Goal: Find specific page/section: Find specific page/section

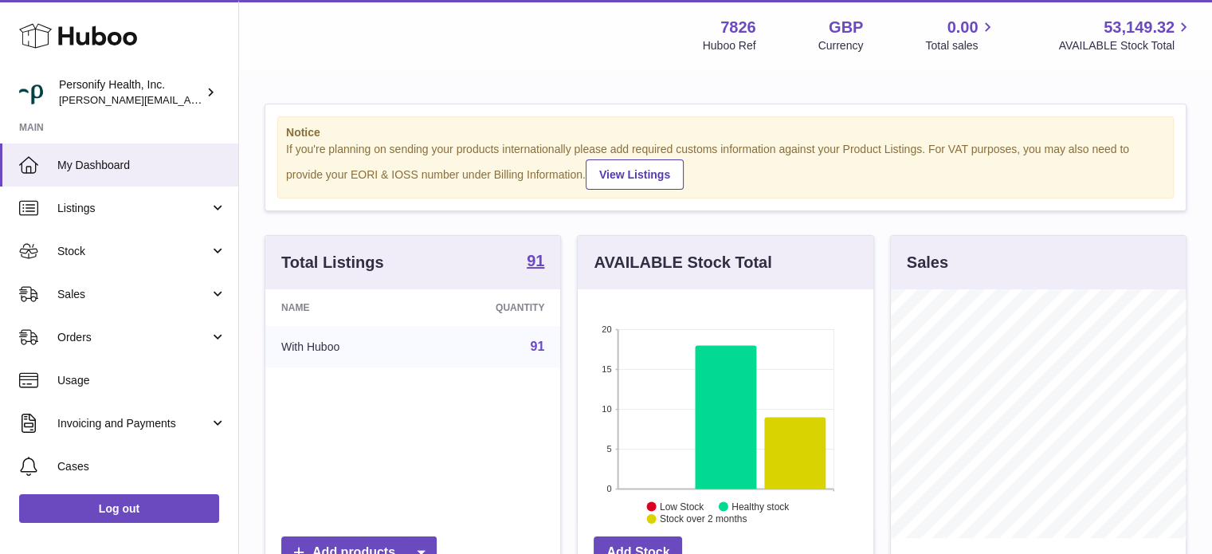
click at [114, 34] on use at bounding box center [78, 36] width 118 height 25
click at [99, 31] on icon at bounding box center [78, 36] width 118 height 32
click at [92, 287] on span "Sales" at bounding box center [133, 294] width 152 height 15
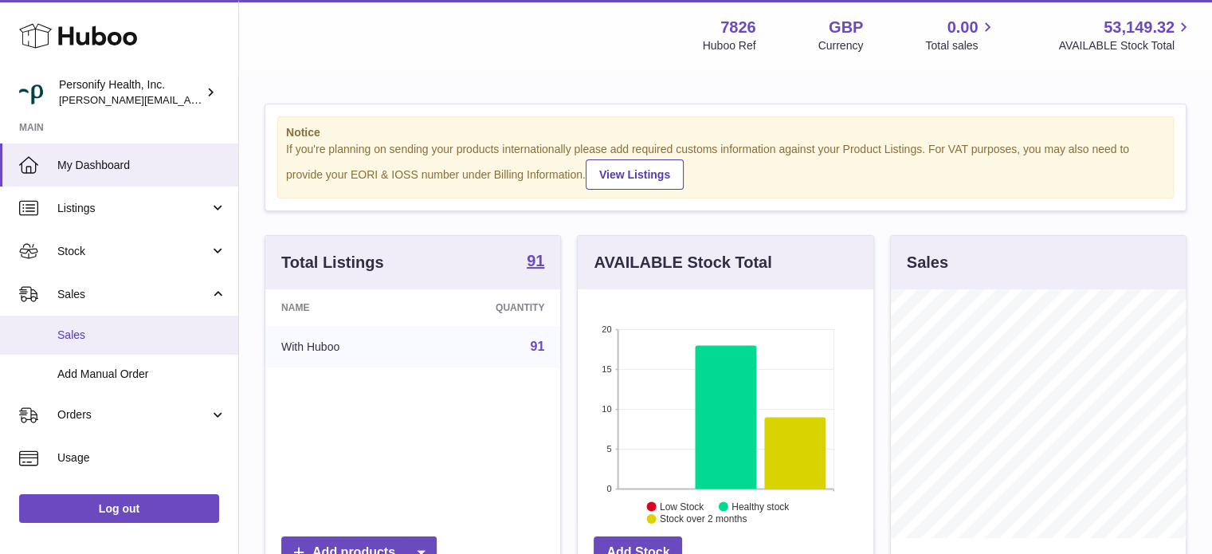
click at [107, 324] on link "Sales" at bounding box center [119, 335] width 238 height 39
